Goal: Information Seeking & Learning: Check status

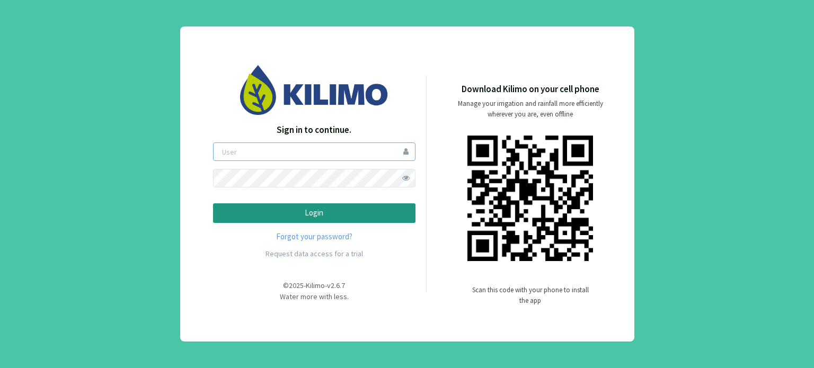
type input "boccolini"
drag, startPoint x: 343, startPoint y: 213, endPoint x: 474, endPoint y: 212, distance: 130.9
click at [343, 213] on p "Login" at bounding box center [314, 213] width 184 height 12
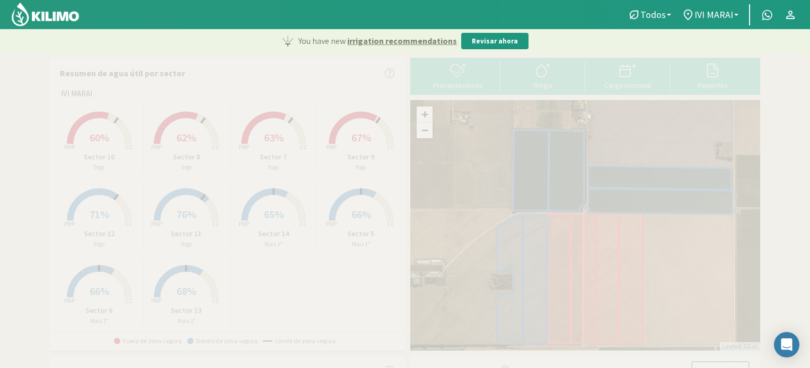
click at [183, 216] on span "76%" at bounding box center [186, 214] width 20 height 13
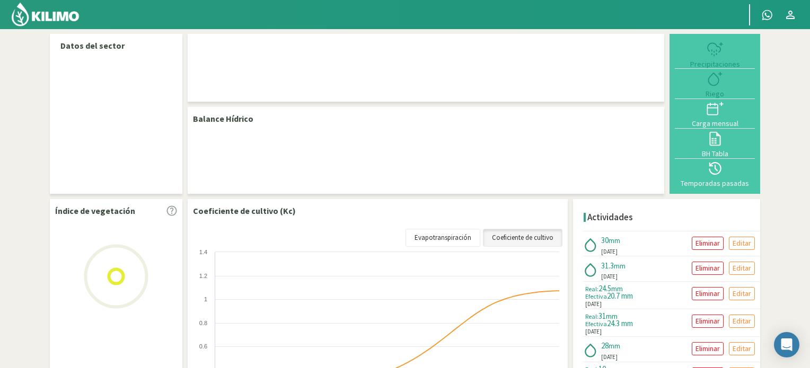
select select "1: Object"
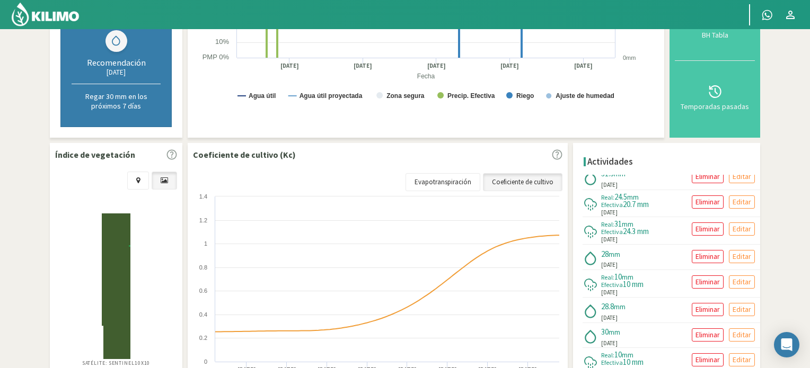
scroll to position [106, 0]
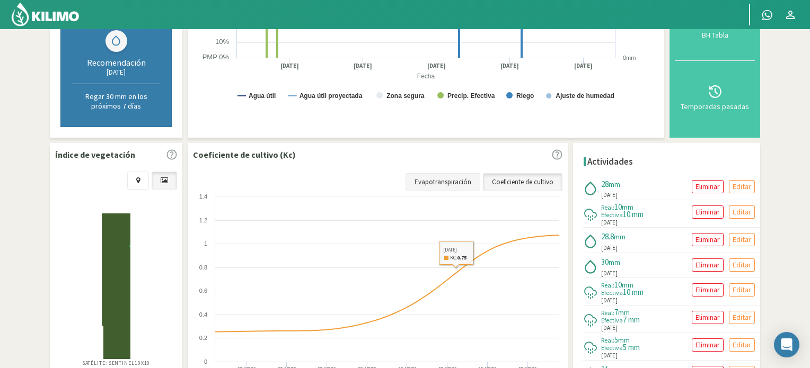
click at [449, 183] on link "Evapotranspiración" at bounding box center [442, 182] width 75 height 18
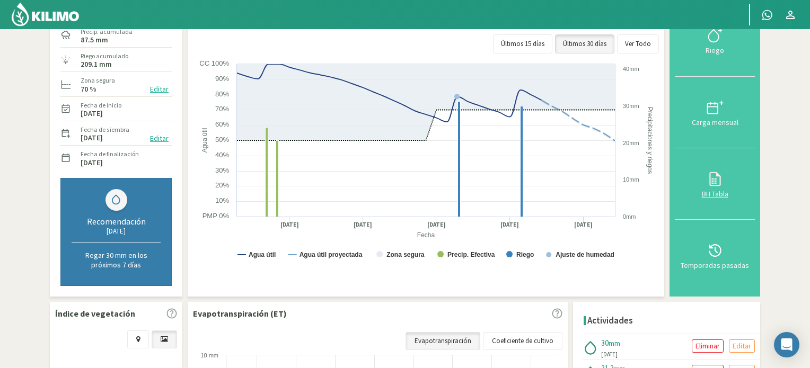
click at [719, 182] on icon at bounding box center [714, 179] width 17 height 17
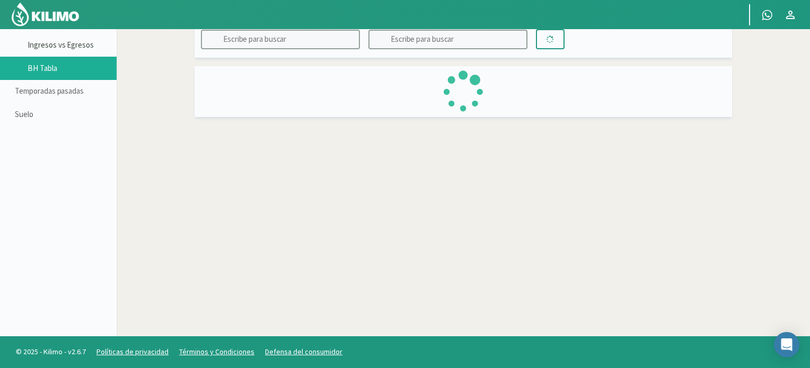
scroll to position [61, 0]
type input "IVI MARAI"
type input "Sector 11"
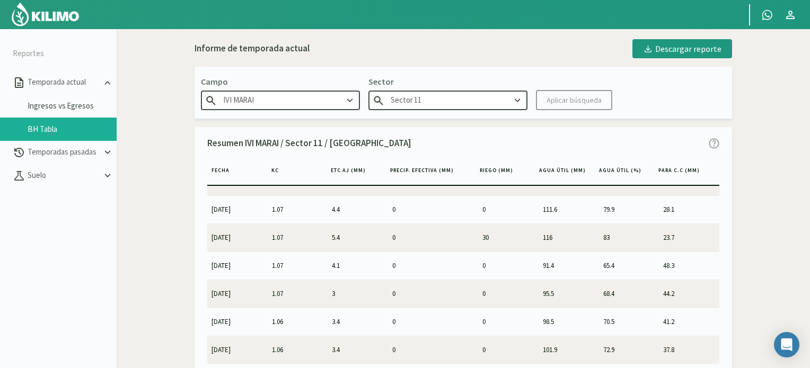
scroll to position [0, 0]
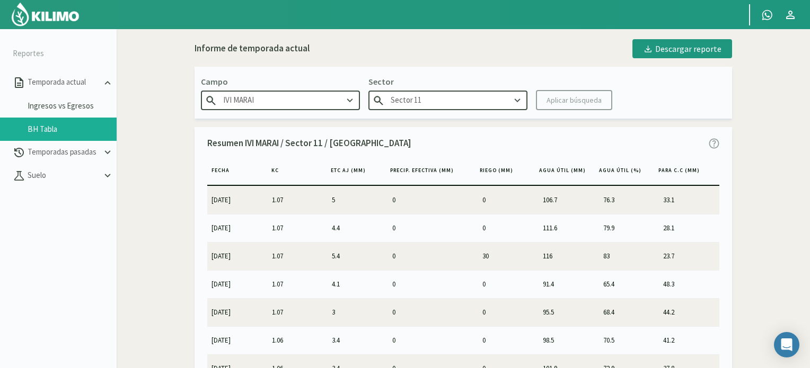
click at [193, 257] on div "Informe de temporada actual Descargar reporte Campo IVI MARAI Sector Sector 11 …" at bounding box center [463, 209] width 682 height 350
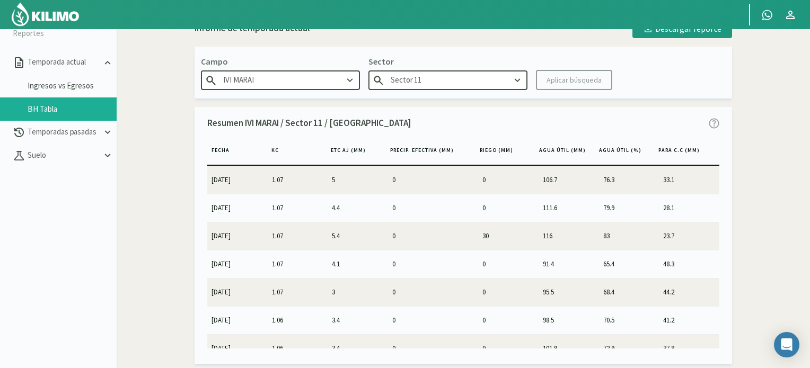
scroll to position [23, 0]
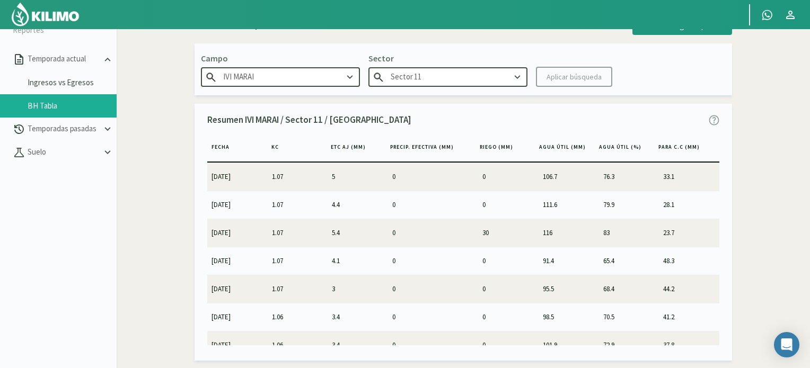
drag, startPoint x: 59, startPoint y: 19, endPoint x: 46, endPoint y: 10, distance: 15.7
click at [59, 19] on img at bounding box center [45, 14] width 69 height 25
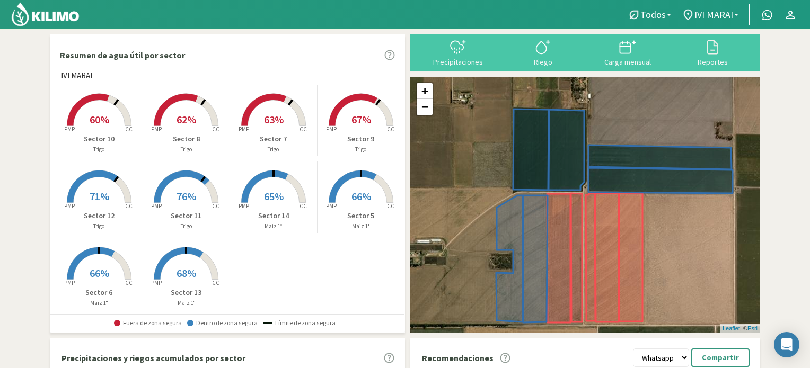
click at [102, 269] on span "66%" at bounding box center [100, 272] width 20 height 13
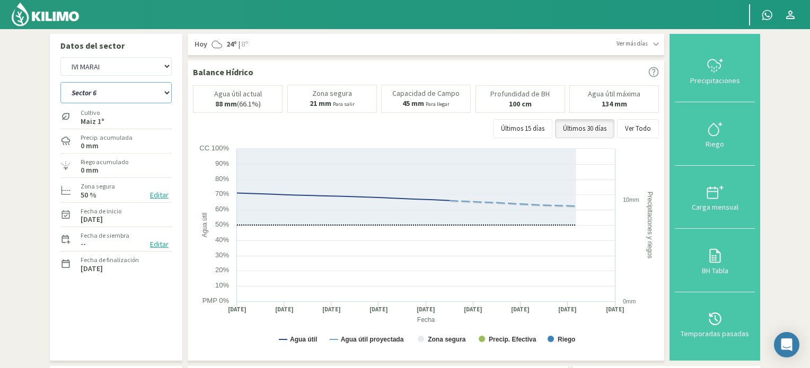
click at [167, 91] on select "Sector 10 Sector 11 Sector 12 Sector 13 Sector 14 Sector 5 Sector 6 Sector 7 Se…" at bounding box center [115, 92] width 111 height 21
select select "7: Object"
click at [60, 82] on select "Sector 10 Sector 11 Sector 12 Sector 13 Sector 14 Sector 5 Sector 6 Sector 7 Se…" at bounding box center [115, 92] width 111 height 21
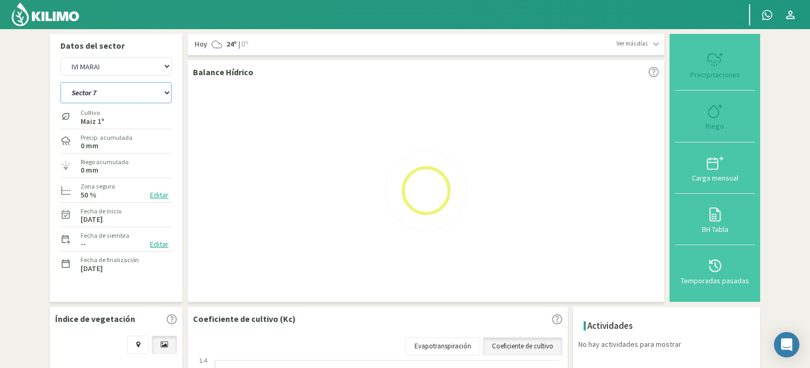
select select "3: Object"
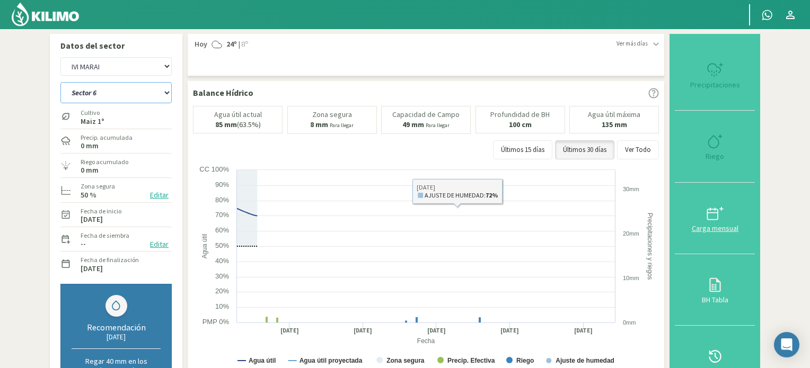
select select "17: Object"
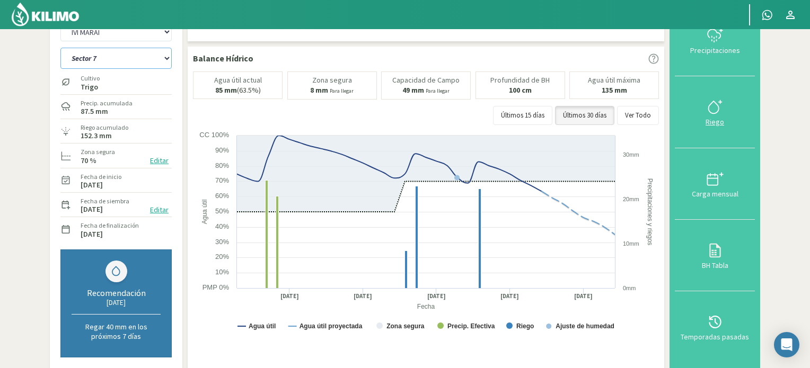
scroll to position [53, 0]
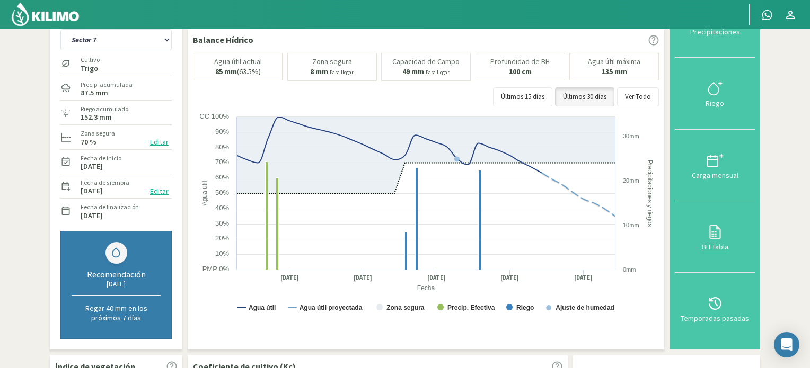
click at [711, 228] on icon at bounding box center [714, 232] width 11 height 14
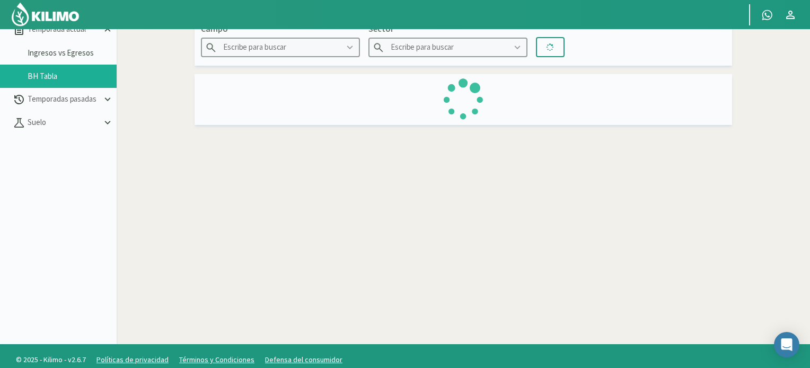
type input "IVI MARAI"
type input "Sector 7"
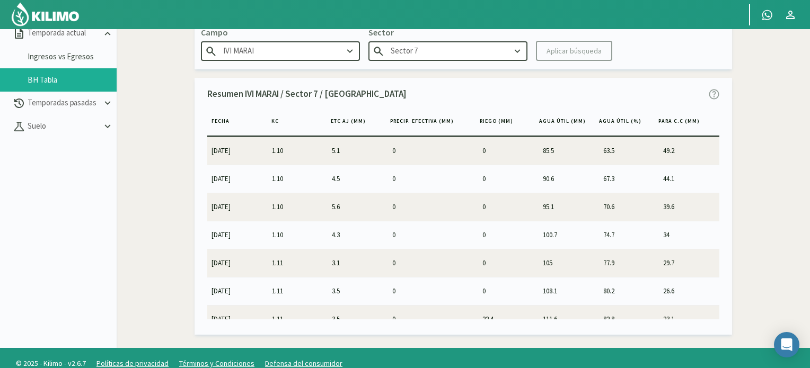
scroll to position [56, 0]
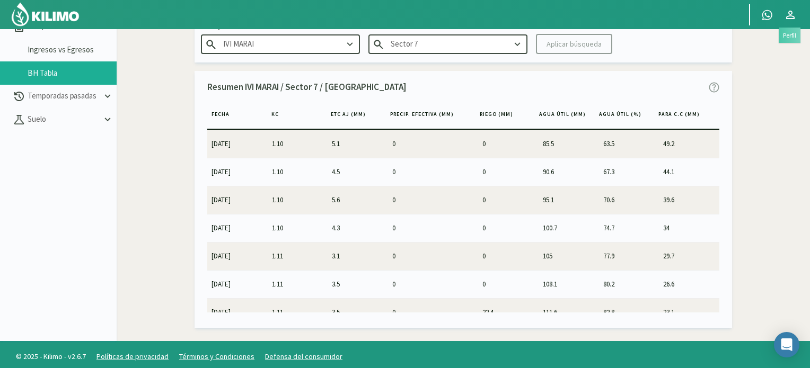
click at [792, 12] on icon at bounding box center [790, 15] width 8 height 8
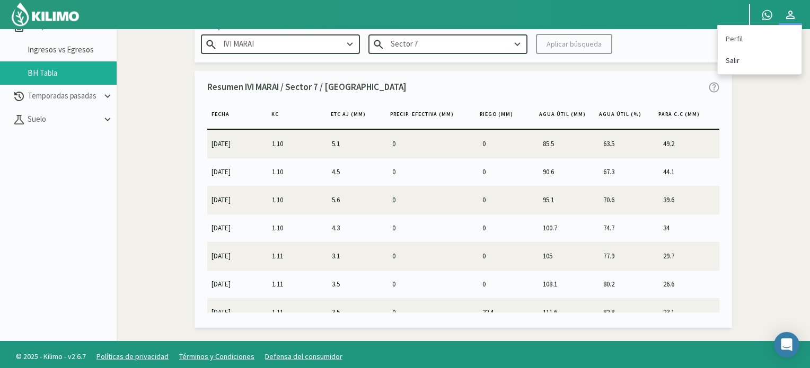
click at [727, 60] on link "Salir" at bounding box center [759, 61] width 84 height 22
